Goal: Check status: Check status

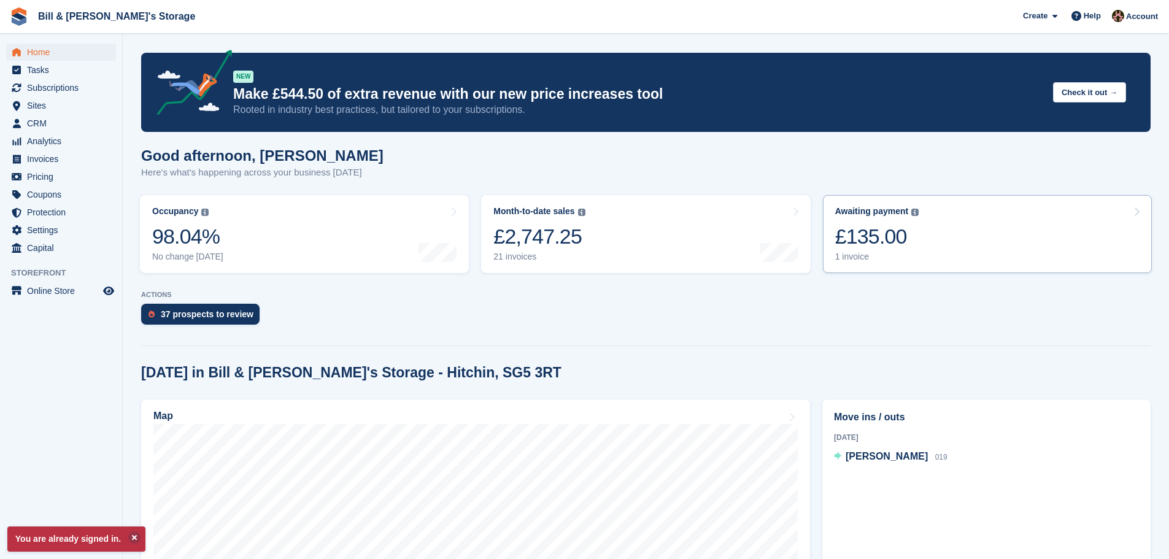
click at [915, 208] on div "Awaiting payment The total outstanding balance on all open invoices." at bounding box center [877, 211] width 84 height 10
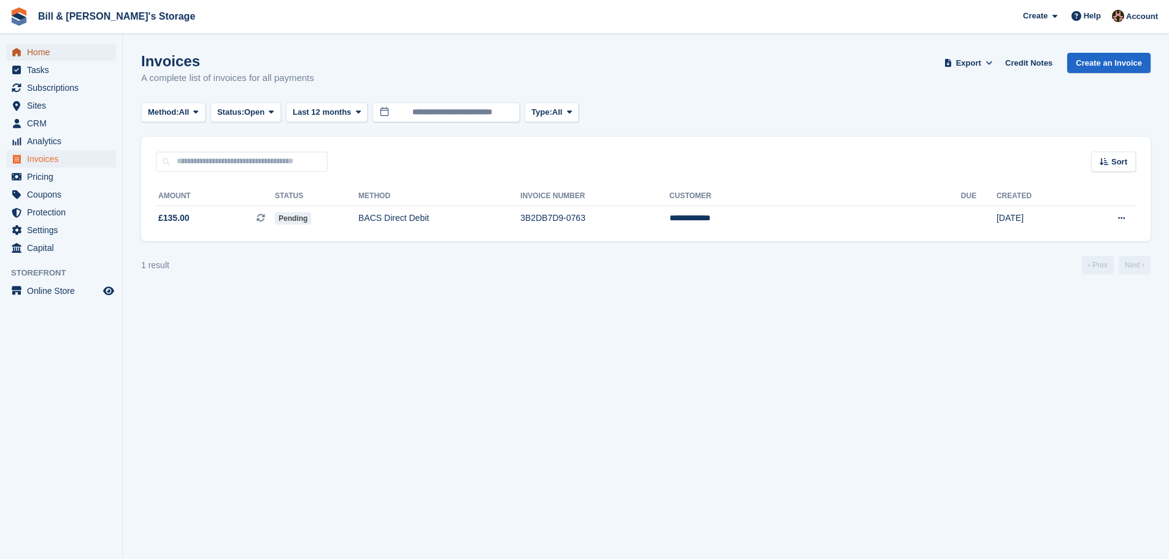
click at [55, 58] on span "Home" at bounding box center [64, 52] width 74 height 17
